Goal: Book appointment/travel/reservation

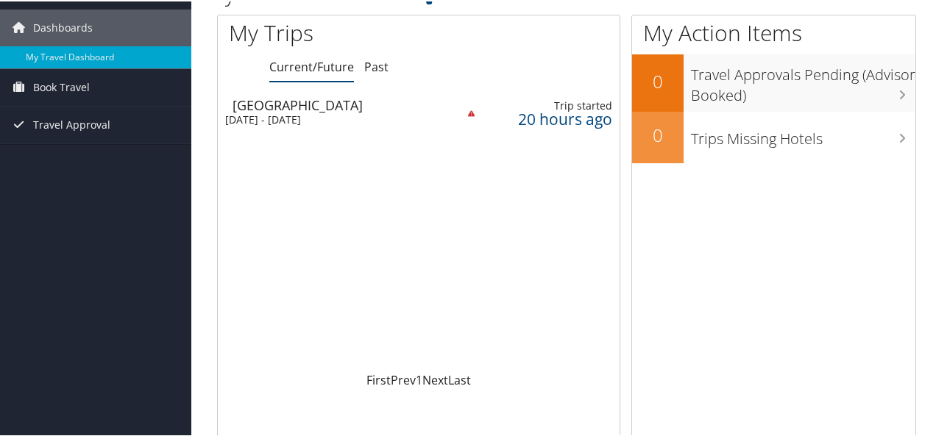
scroll to position [51, 0]
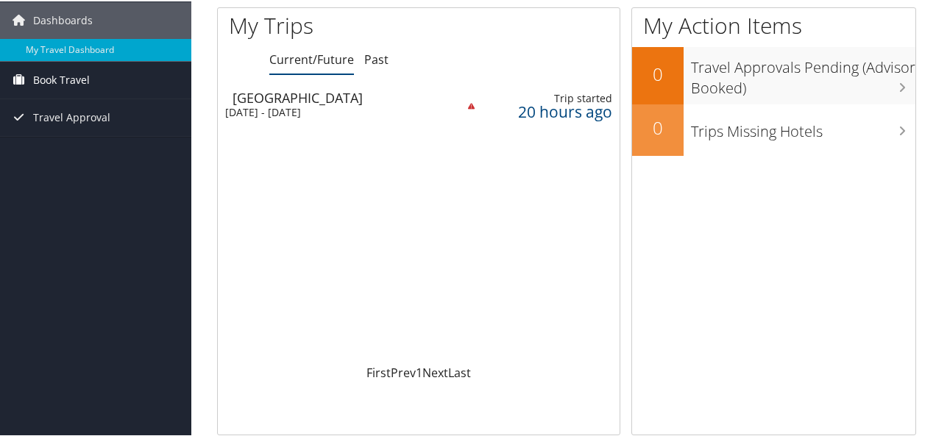
drag, startPoint x: 939, startPoint y: 36, endPoint x: 49, endPoint y: 80, distance: 891.8
click at [49, 80] on span "Book Travel" at bounding box center [61, 78] width 57 height 37
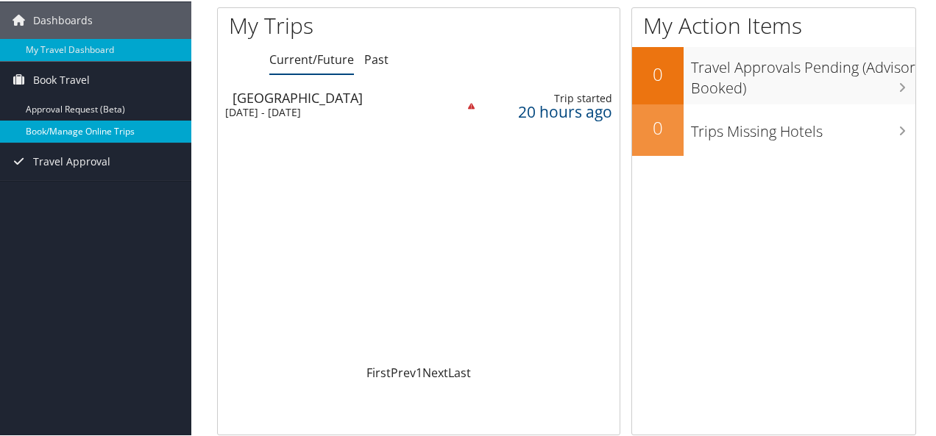
click at [72, 127] on link "Book/Manage Online Trips" at bounding box center [95, 130] width 191 height 22
